Goal: Information Seeking & Learning: Check status

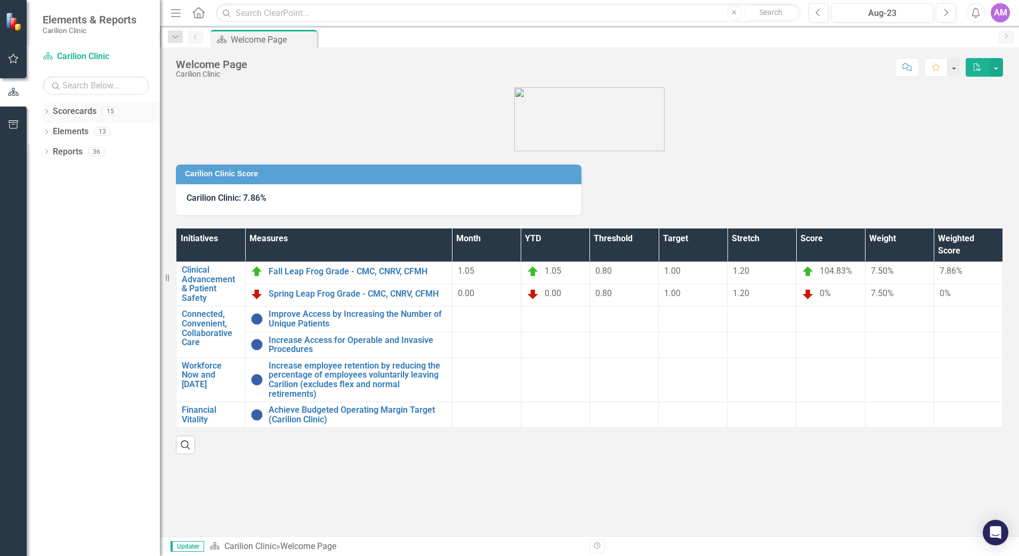
click at [47, 112] on icon "Dropdown" at bounding box center [46, 113] width 7 height 6
click at [78, 133] on link "Carilion Clinic" at bounding box center [109, 132] width 101 height 12
click at [51, 131] on icon "Dropdown" at bounding box center [52, 131] width 8 height 6
drag, startPoint x: 93, startPoint y: 168, endPoint x: 99, endPoint y: 166, distance: 6.2
click at [93, 169] on link "[PERSON_NAME]" at bounding box center [114, 172] width 91 height 12
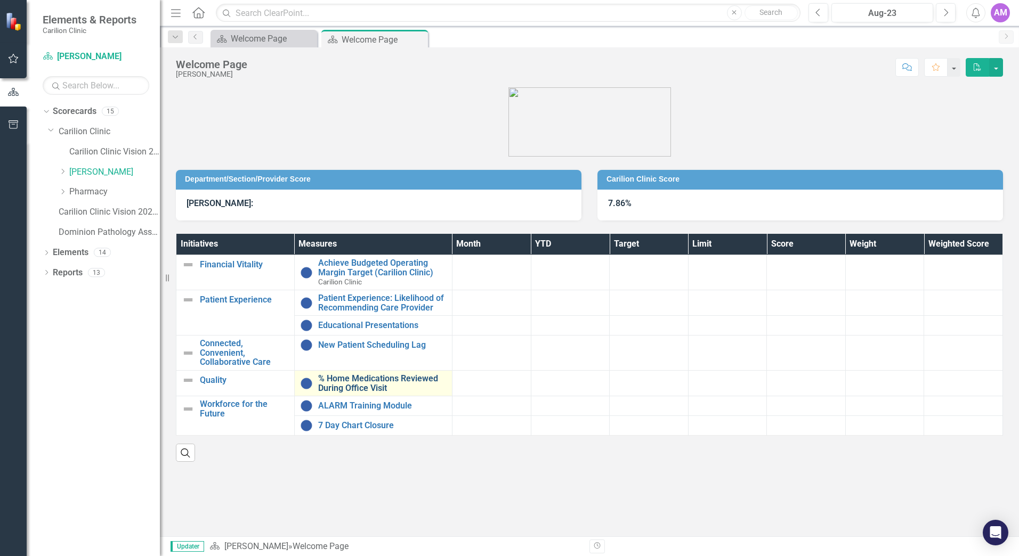
click at [336, 384] on link "% Home Medications Reviewed During Office Visit" at bounding box center [382, 383] width 128 height 19
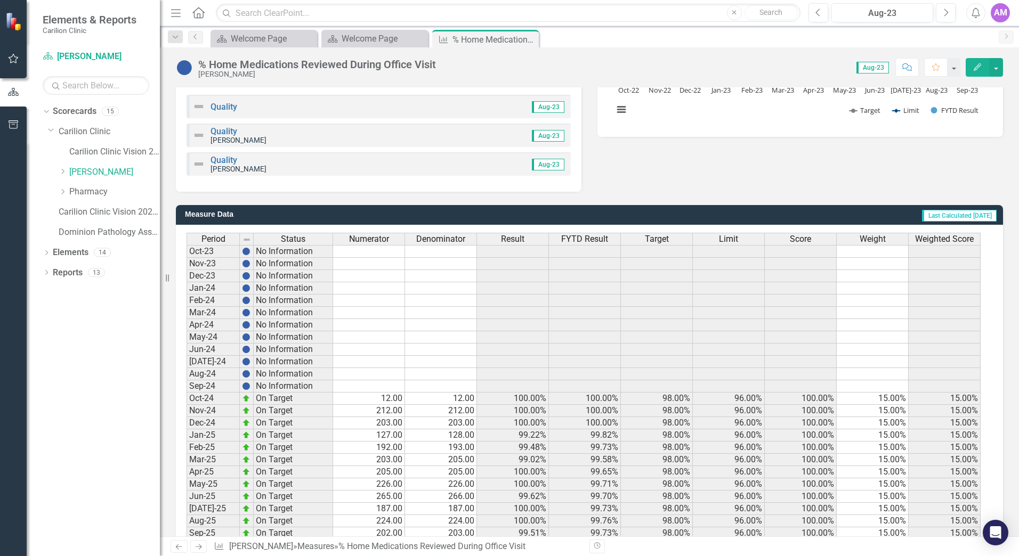
scroll to position [243, 0]
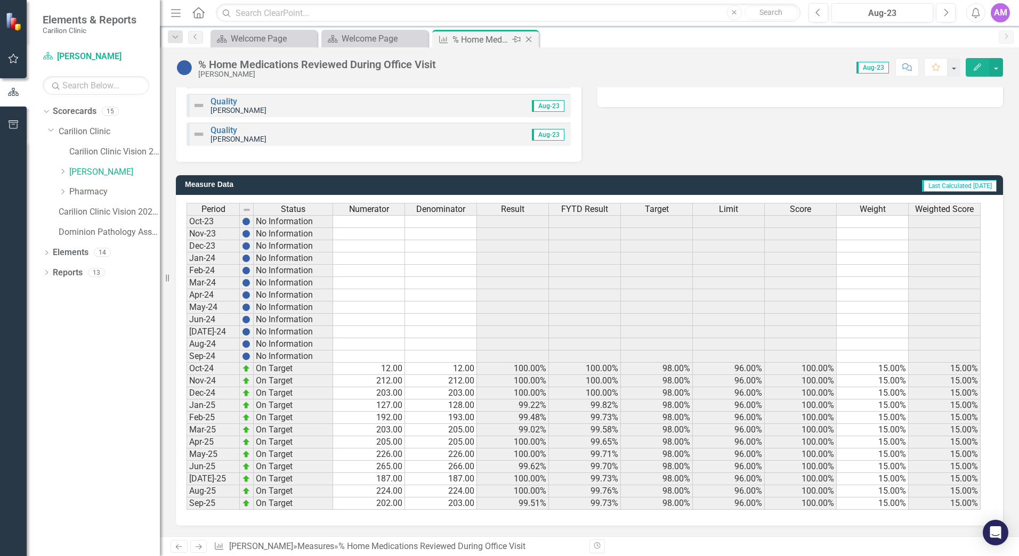
click at [531, 39] on icon "Close" at bounding box center [528, 39] width 11 height 9
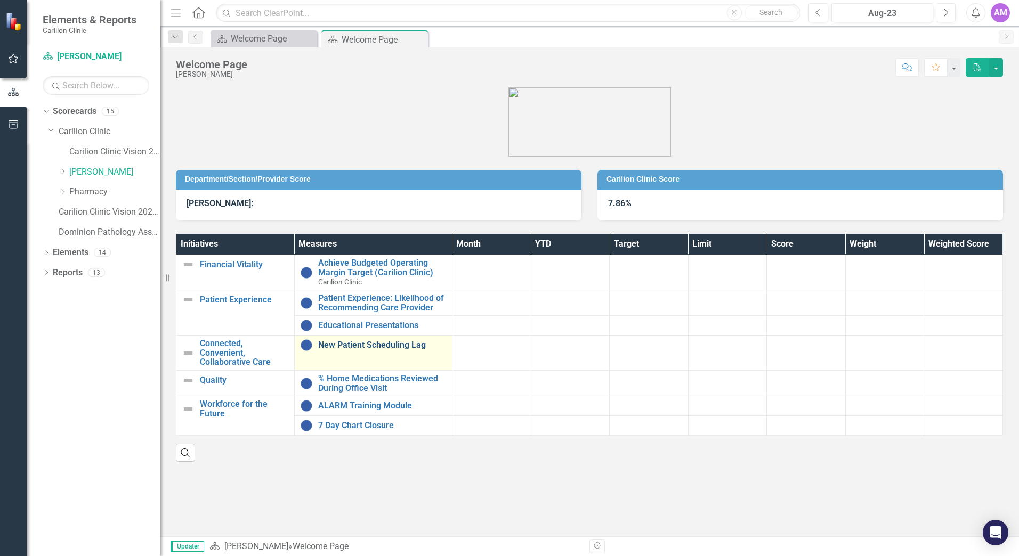
click at [346, 350] on link "New Patient Scheduling Lag" at bounding box center [382, 346] width 128 height 10
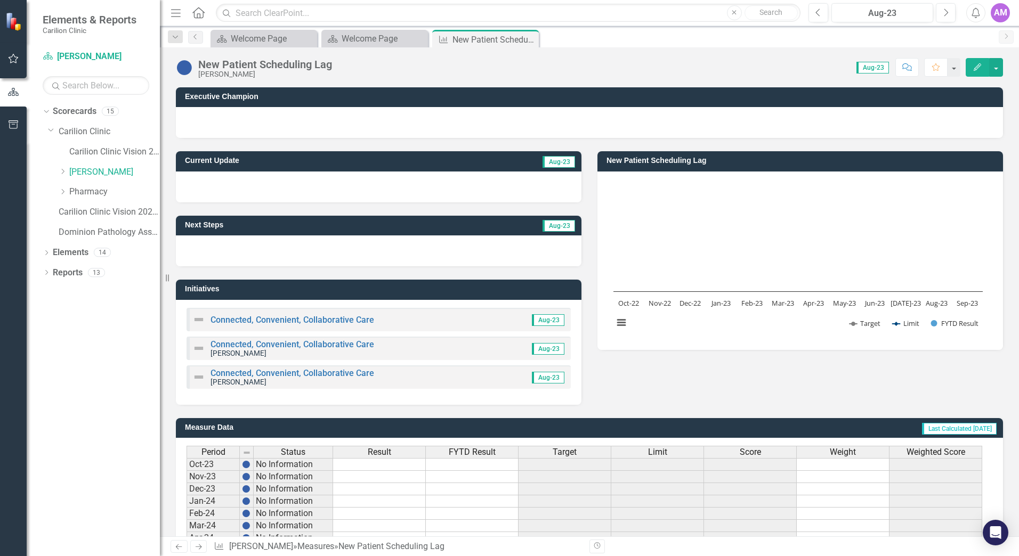
scroll to position [243, 0]
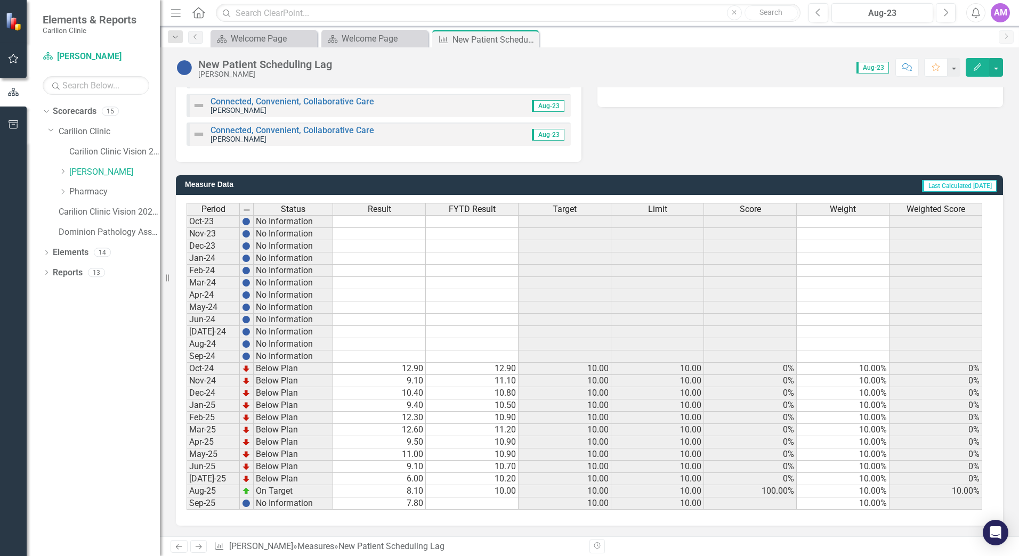
click at [0, 0] on icon at bounding box center [0, 0] width 0 height 0
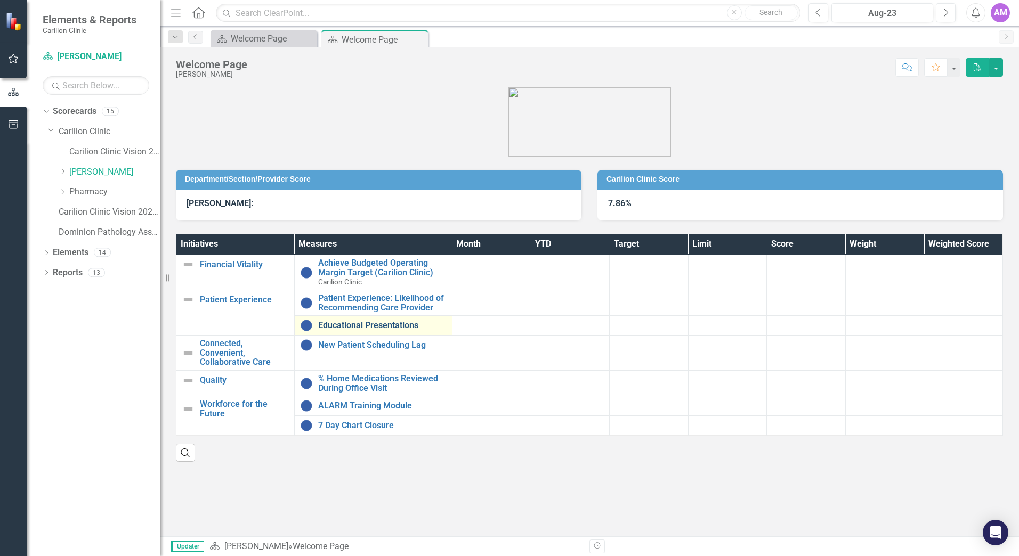
click at [365, 321] on link "Educational Presentations" at bounding box center [382, 326] width 128 height 10
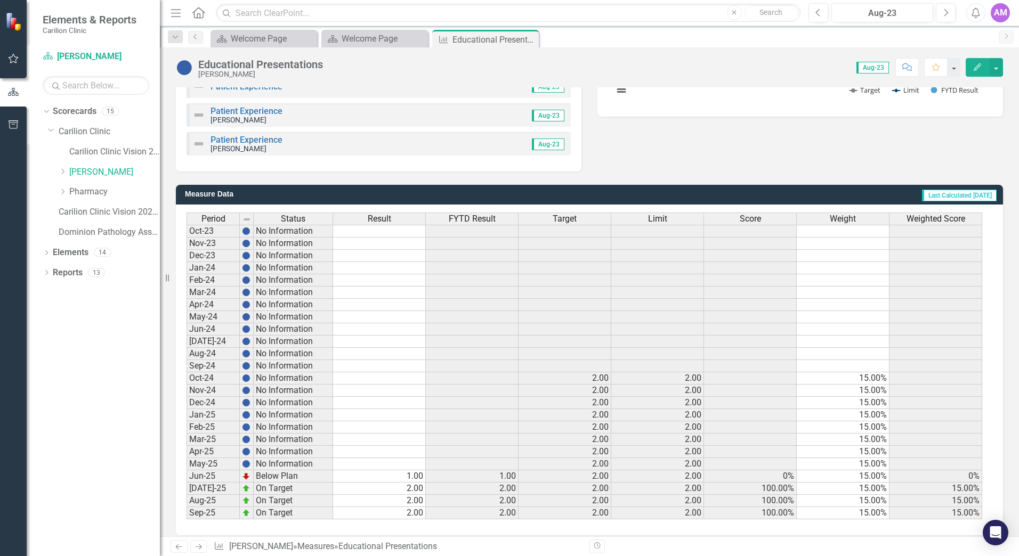
scroll to position [243, 0]
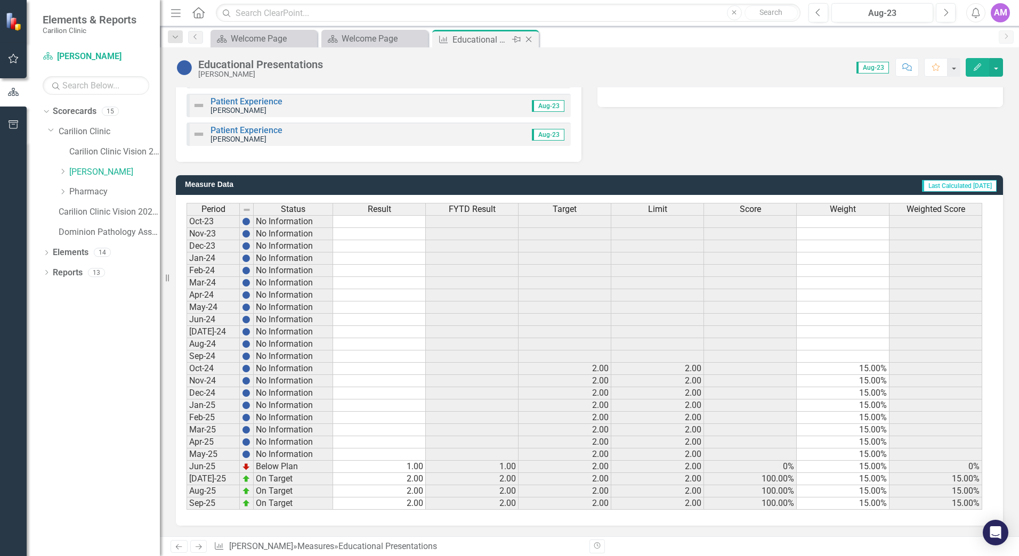
click at [529, 40] on icon "Close" at bounding box center [528, 39] width 11 height 9
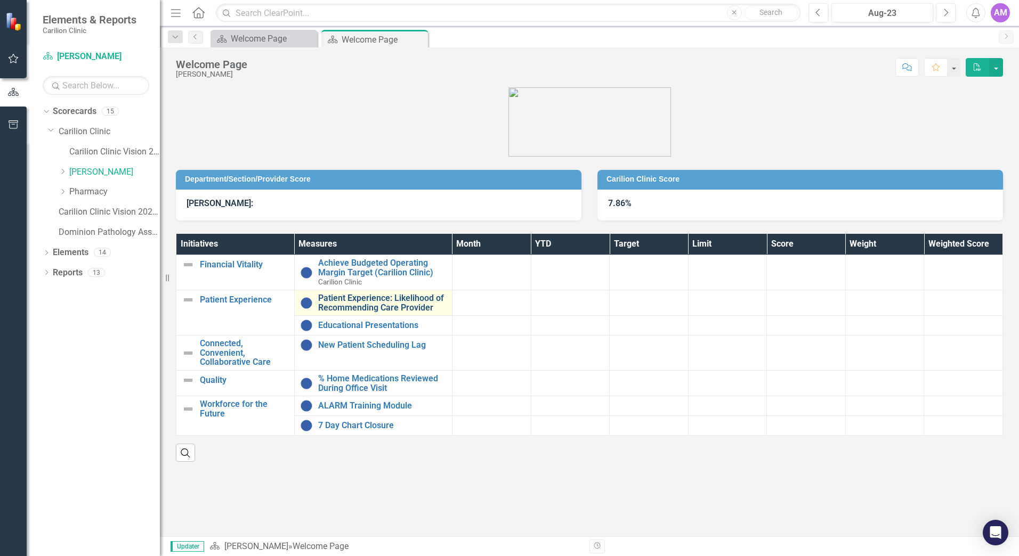
click at [352, 305] on link "Patient Experience: Likelihood of Recommending Care Provider" at bounding box center [382, 303] width 128 height 19
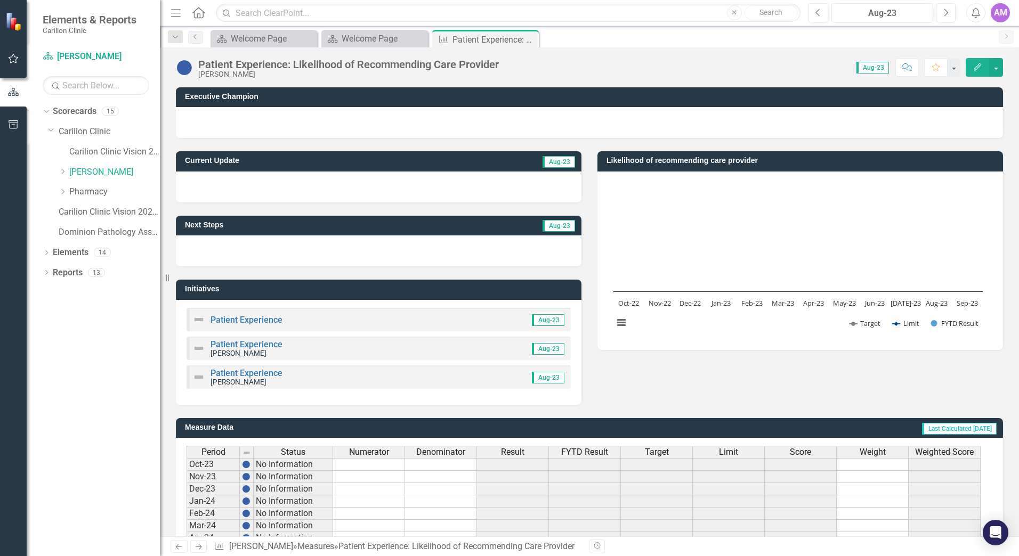
scroll to position [243, 0]
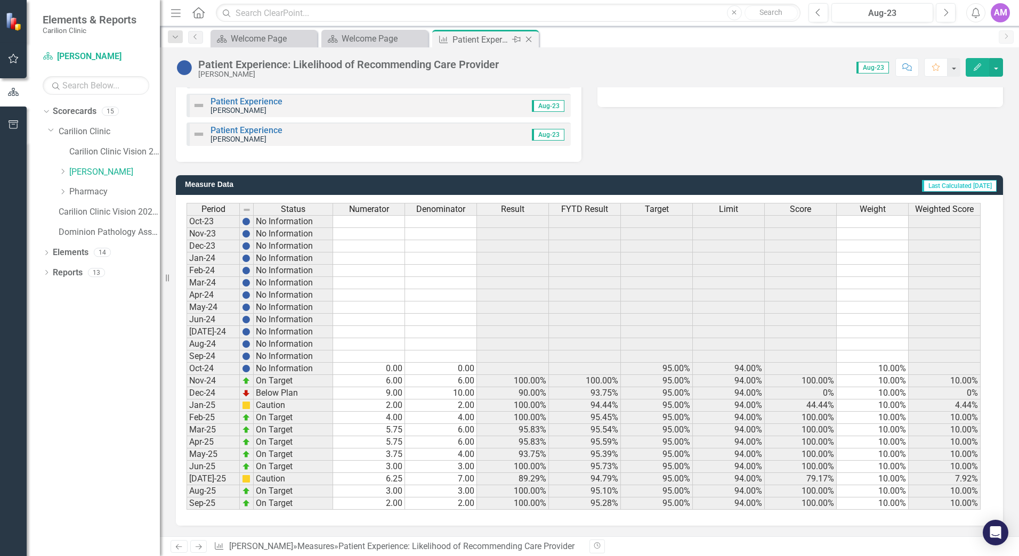
click at [530, 38] on icon at bounding box center [529, 40] width 6 height 6
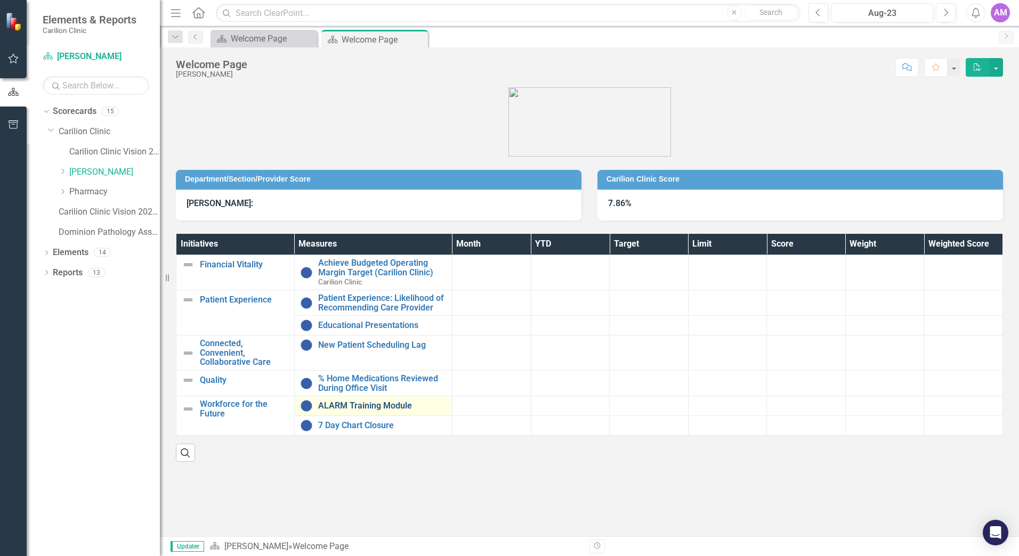
click at [354, 407] on link "ALARM Training Module" at bounding box center [382, 406] width 128 height 10
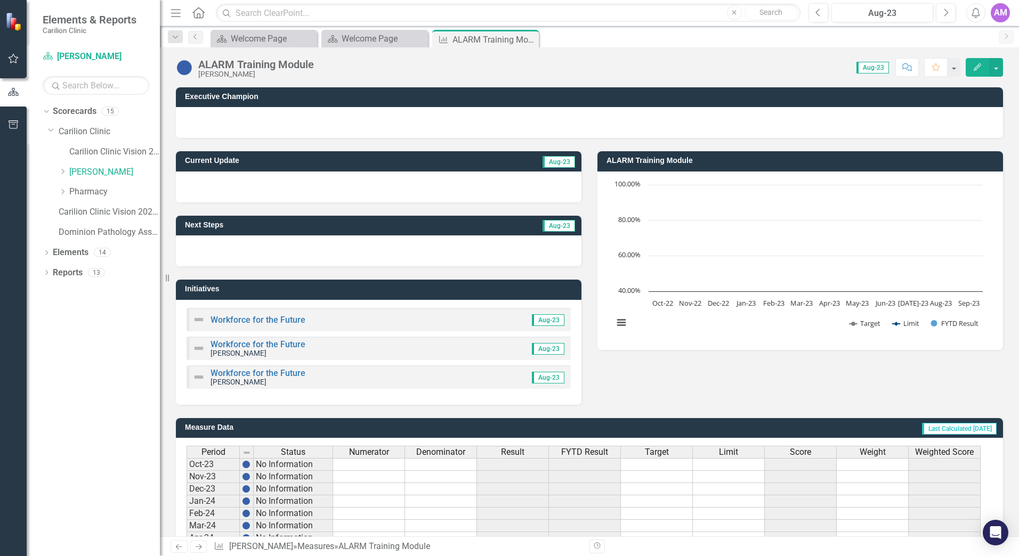
scroll to position [243, 0]
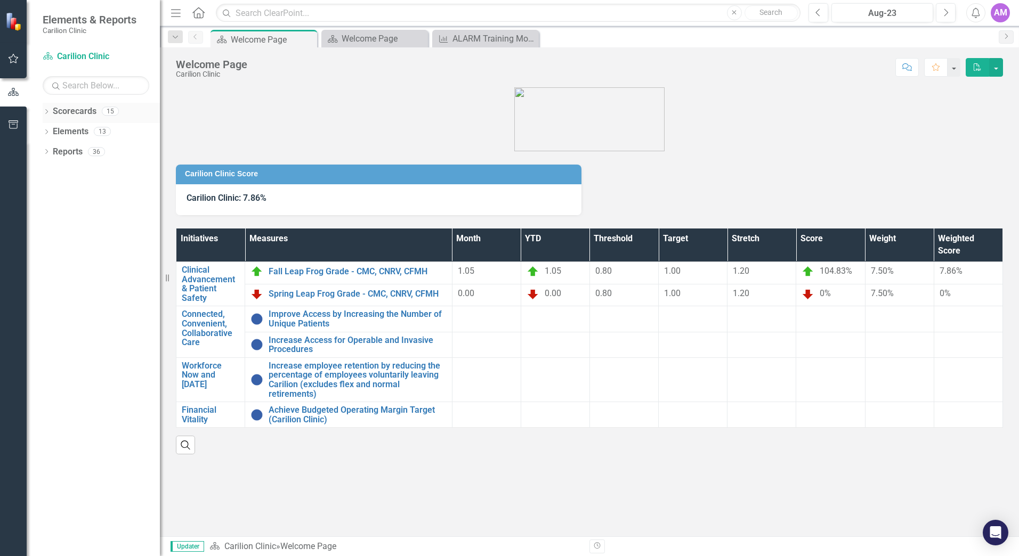
click at [82, 115] on link "Scorecards" at bounding box center [75, 112] width 44 height 12
click at [45, 112] on icon "Dropdown" at bounding box center [46, 113] width 7 height 6
click at [74, 133] on link "Carilion Clinic" at bounding box center [109, 132] width 101 height 12
click at [54, 132] on icon "Dropdown" at bounding box center [52, 131] width 8 height 6
click at [82, 170] on link "[PERSON_NAME]" at bounding box center [114, 172] width 91 height 12
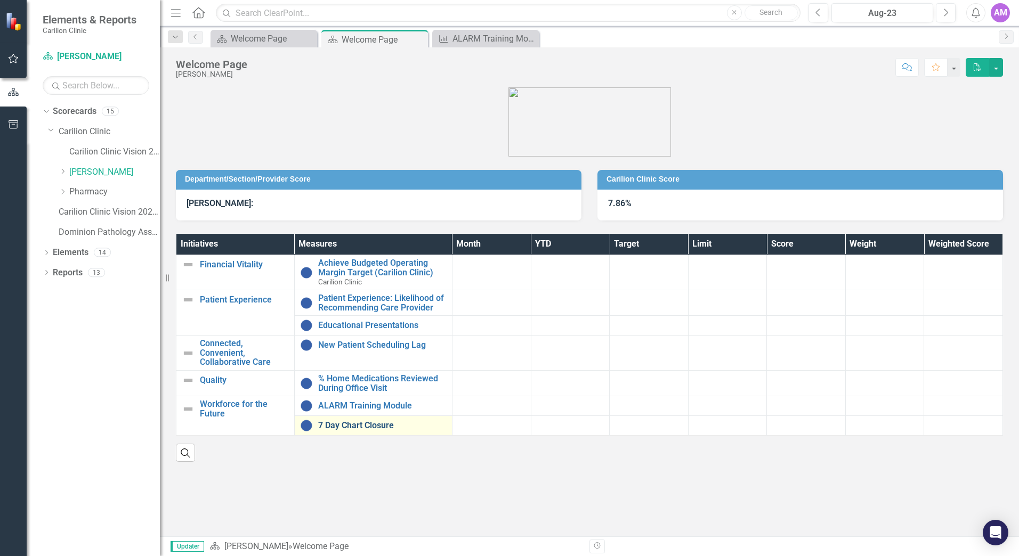
click at [360, 423] on link "7 Day Chart Closure" at bounding box center [382, 426] width 128 height 10
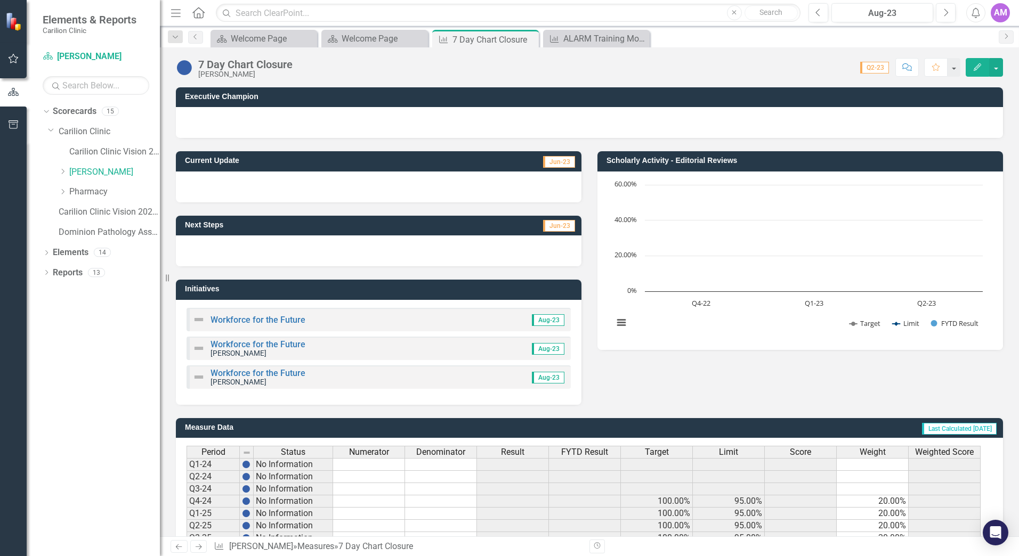
scroll to position [47, 0]
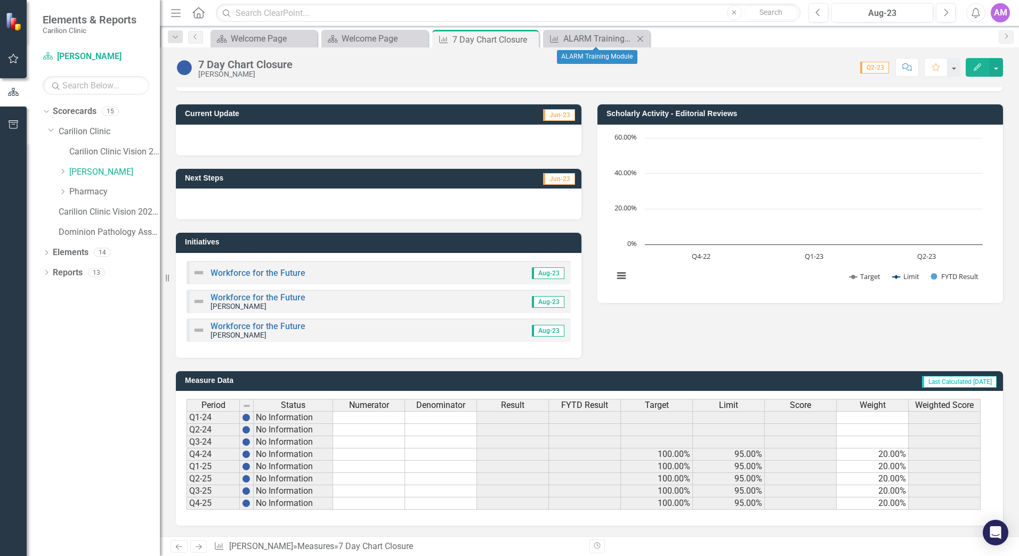
click at [642, 37] on icon "Close" at bounding box center [640, 39] width 11 height 9
click at [529, 41] on icon "Close" at bounding box center [528, 39] width 11 height 9
